Goal: Communication & Community: Connect with others

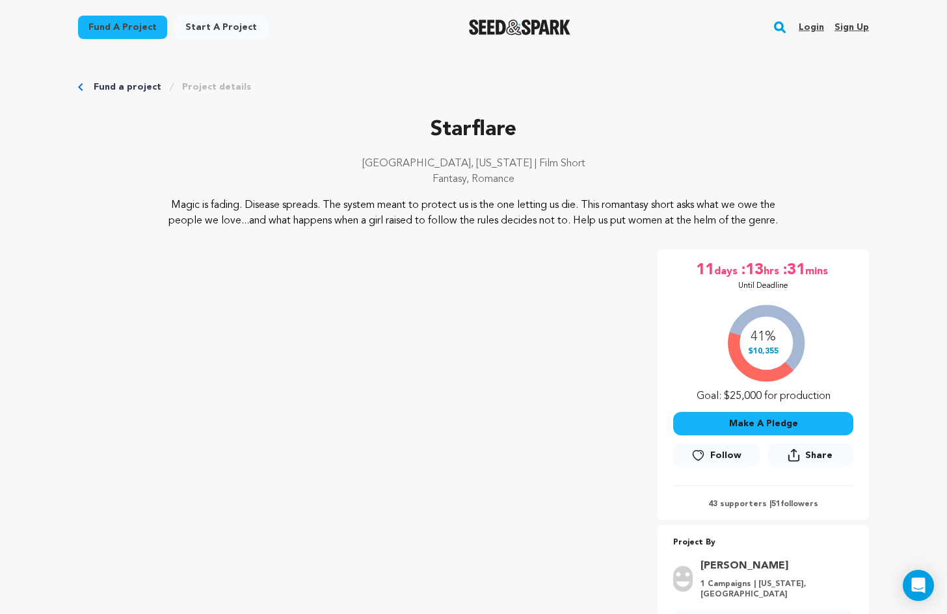
click at [811, 23] on link "Login" at bounding box center [810, 27] width 25 height 21
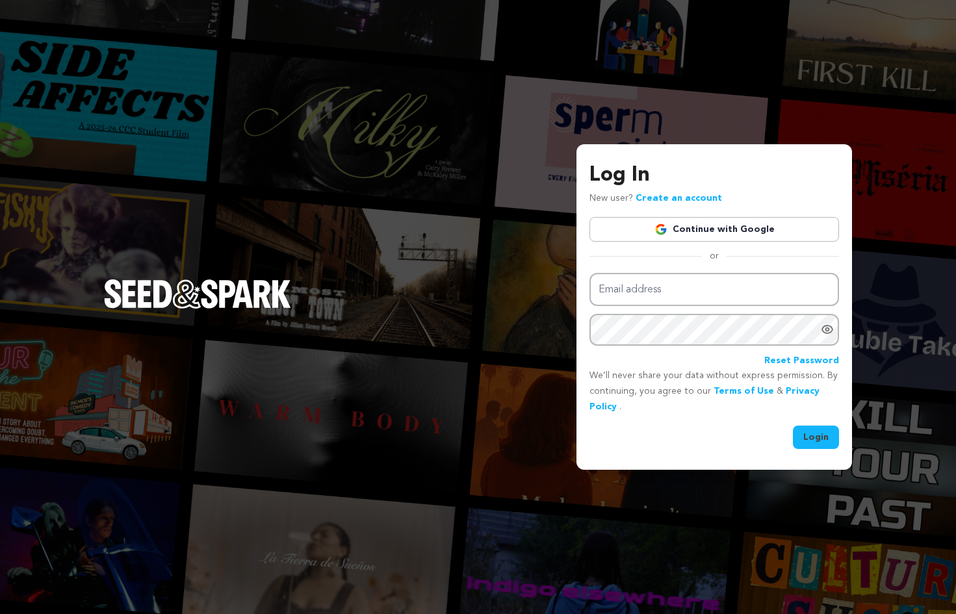
click at [703, 226] on link "Continue with Google" at bounding box center [715, 229] width 250 height 25
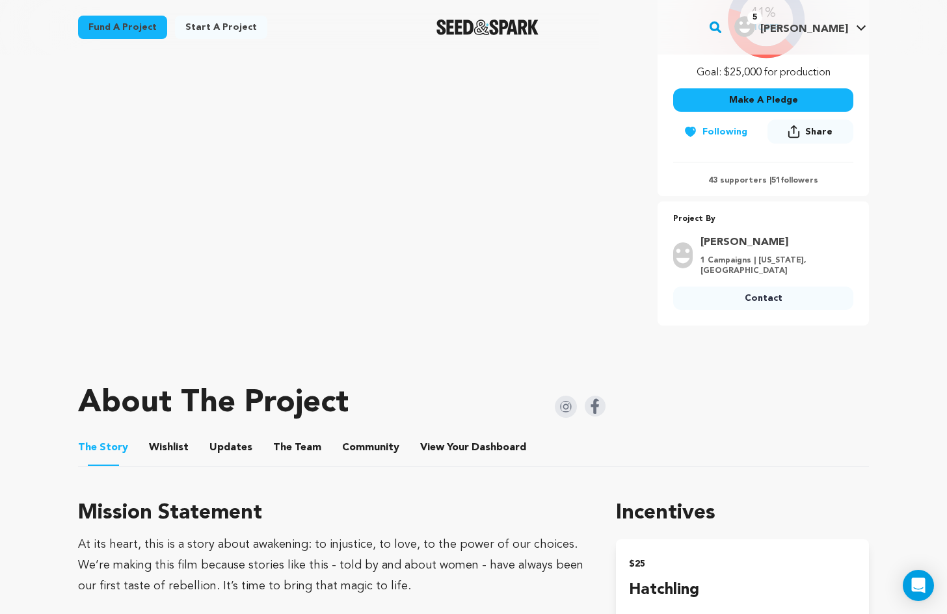
scroll to position [455, 0]
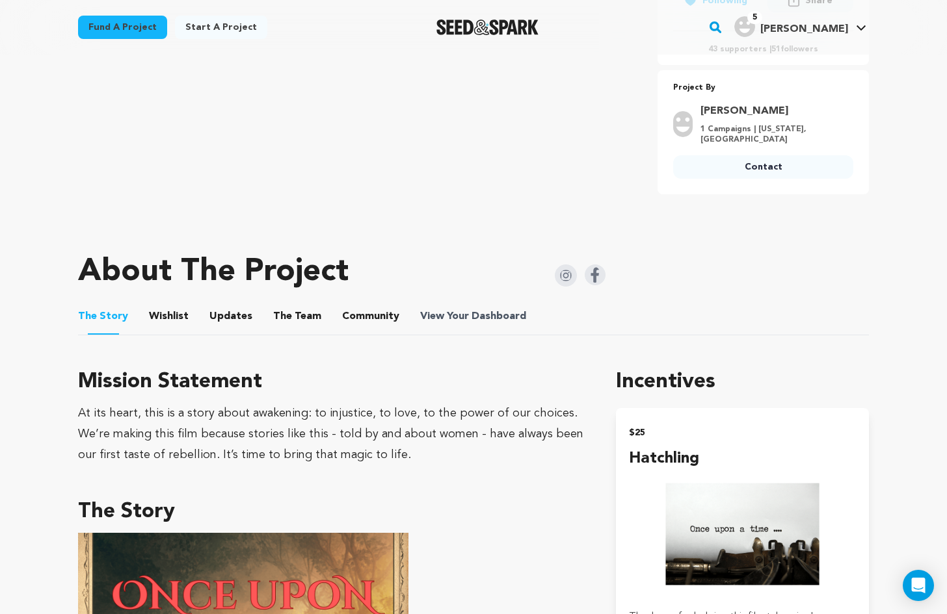
click at [449, 320] on span "View Your Dashboard" at bounding box center [474, 317] width 109 height 16
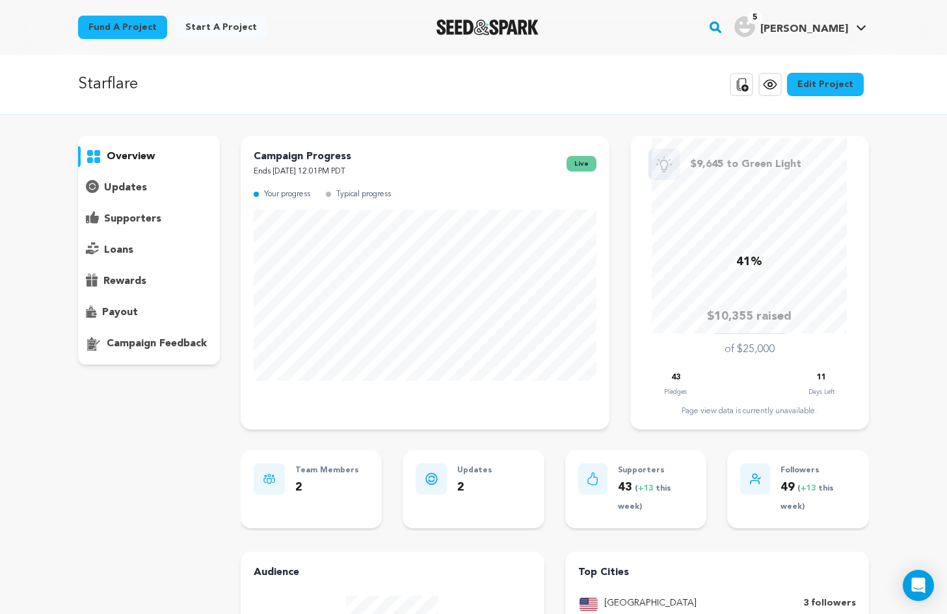
click at [122, 216] on p "supporters" at bounding box center [132, 219] width 57 height 16
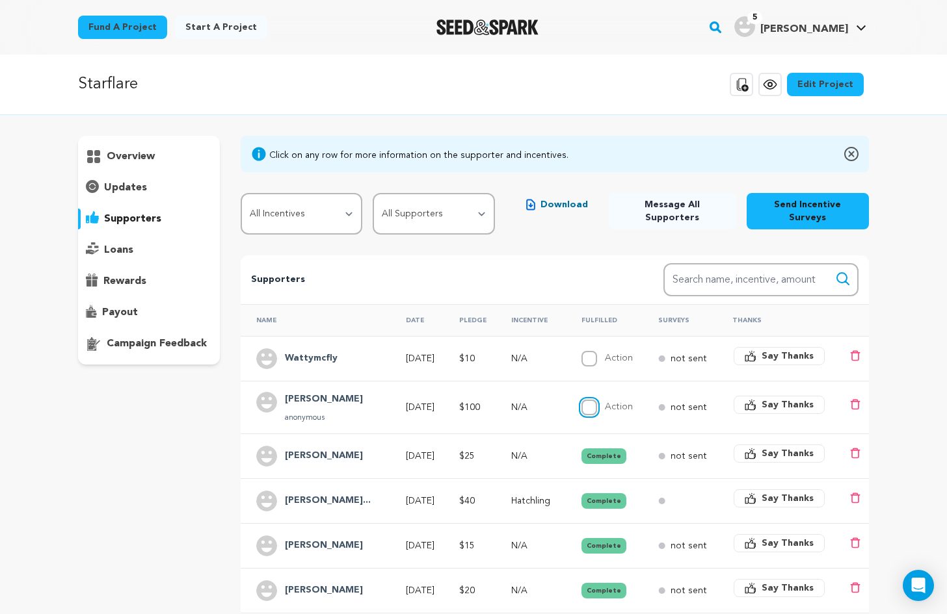
click at [597, 400] on input "Action" at bounding box center [589, 408] width 16 height 16
checkbox input "true"
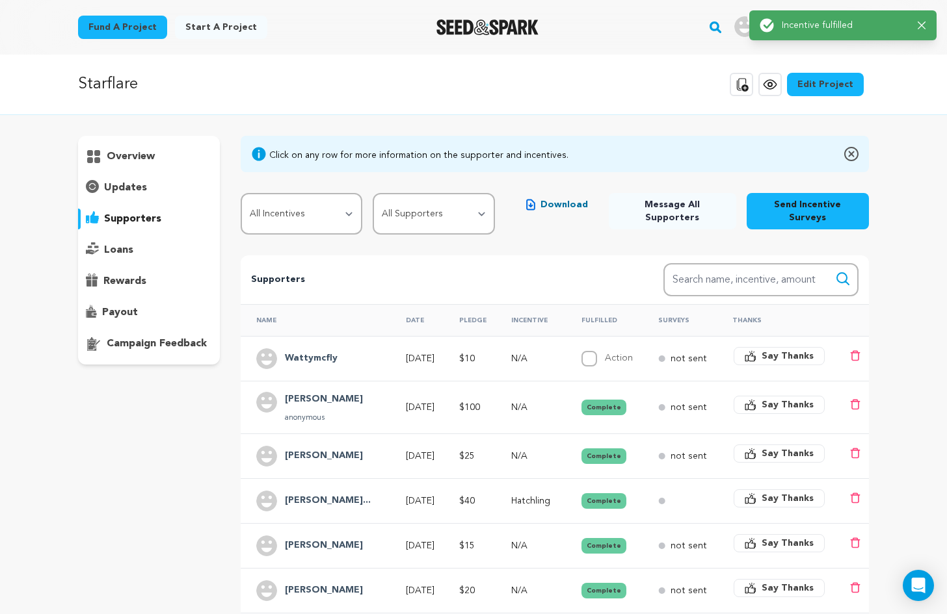
click at [311, 351] on h4 "Wattymcfly" at bounding box center [311, 359] width 53 height 16
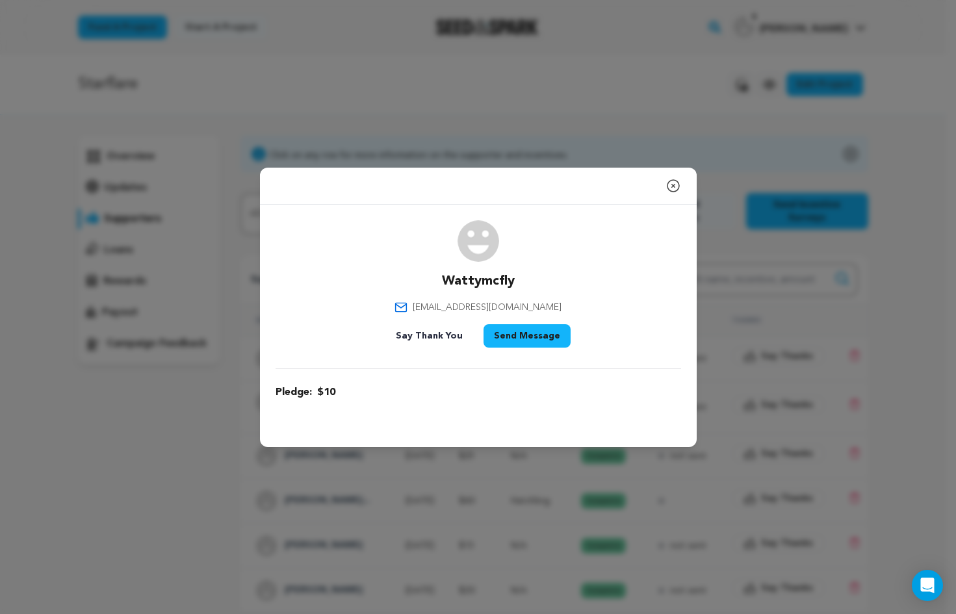
click at [677, 185] on icon "button" at bounding box center [674, 186] width 16 height 16
